Goal: Find specific page/section: Find specific page/section

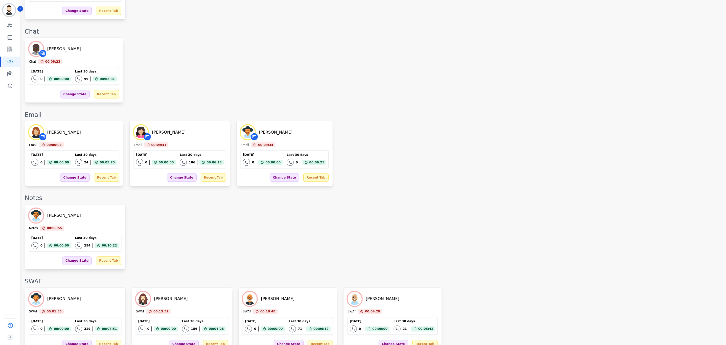
scroll to position [423, 0]
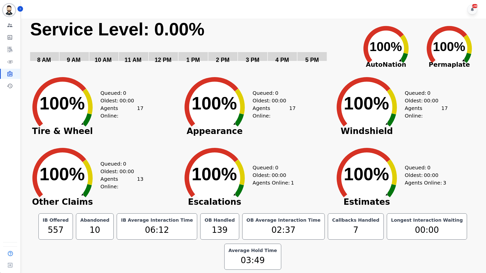
click at [250, 7] on div "+99" at bounding box center [254, 9] width 466 height 19
